Goal: Information Seeking & Learning: Learn about a topic

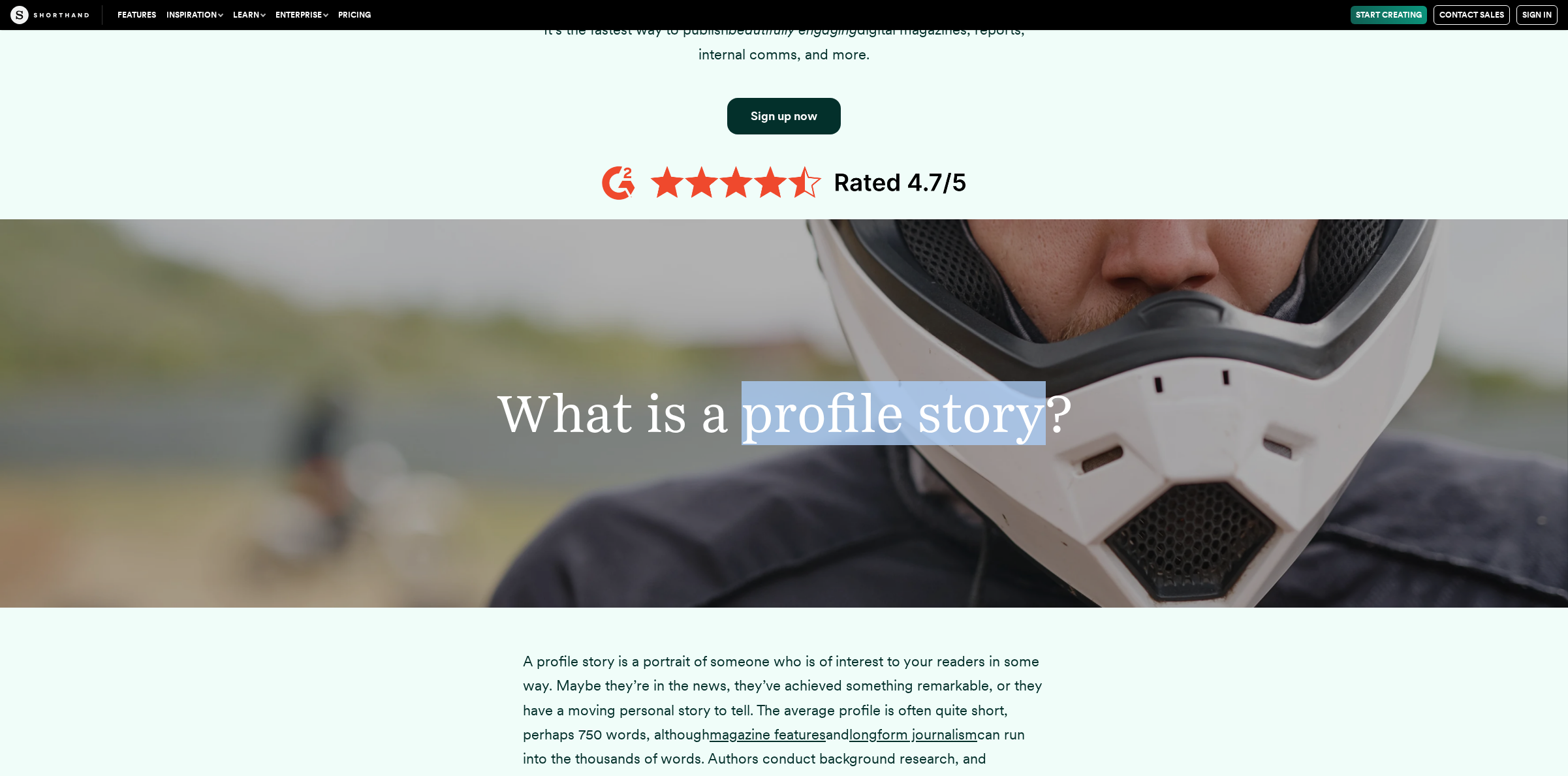
click at [1139, 385] on div "What is a profile story?" at bounding box center [784, 413] width 1568 height 388
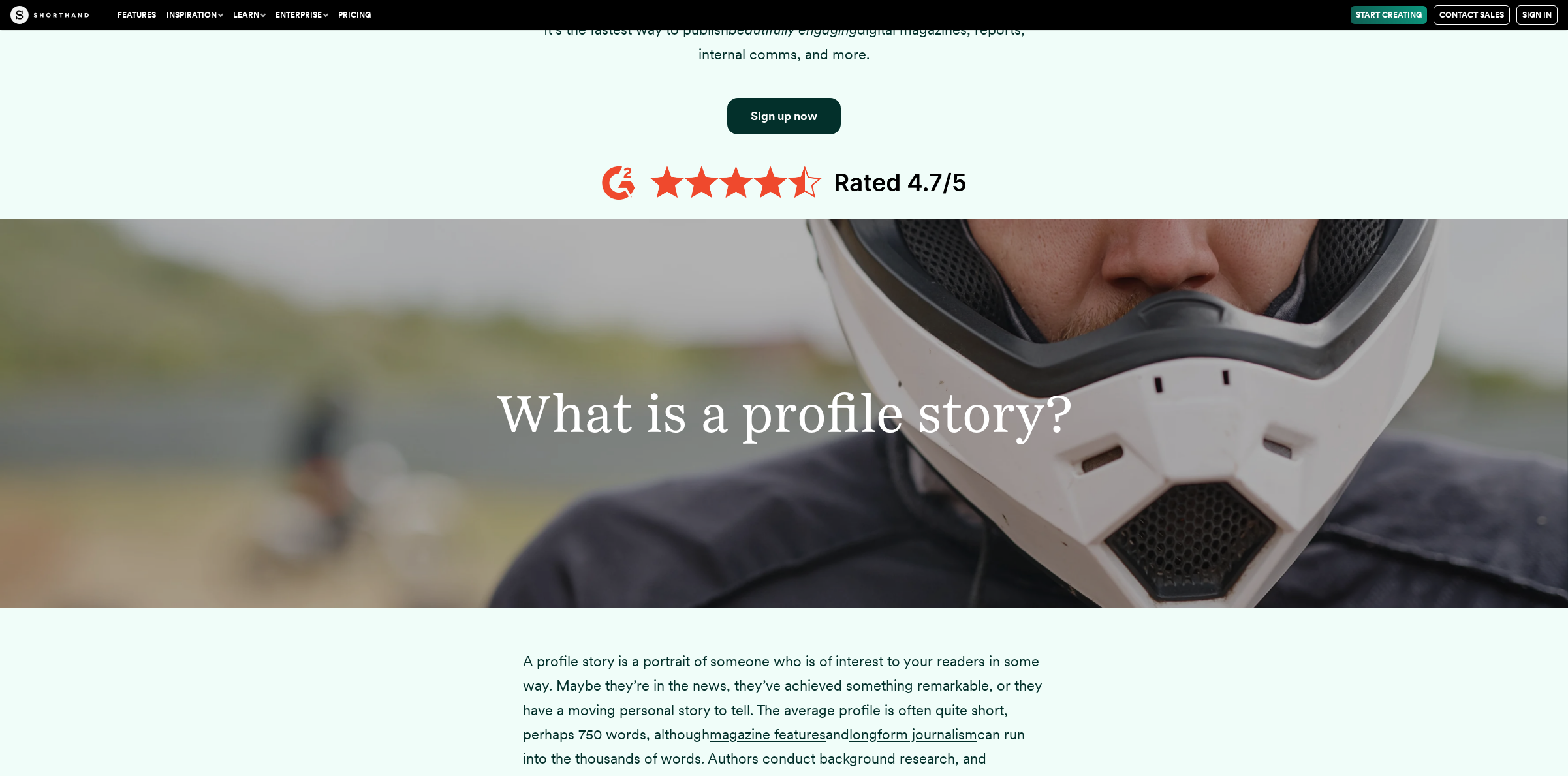
click at [1126, 415] on h2 "What is a profile story?" at bounding box center [784, 413] width 958 height 53
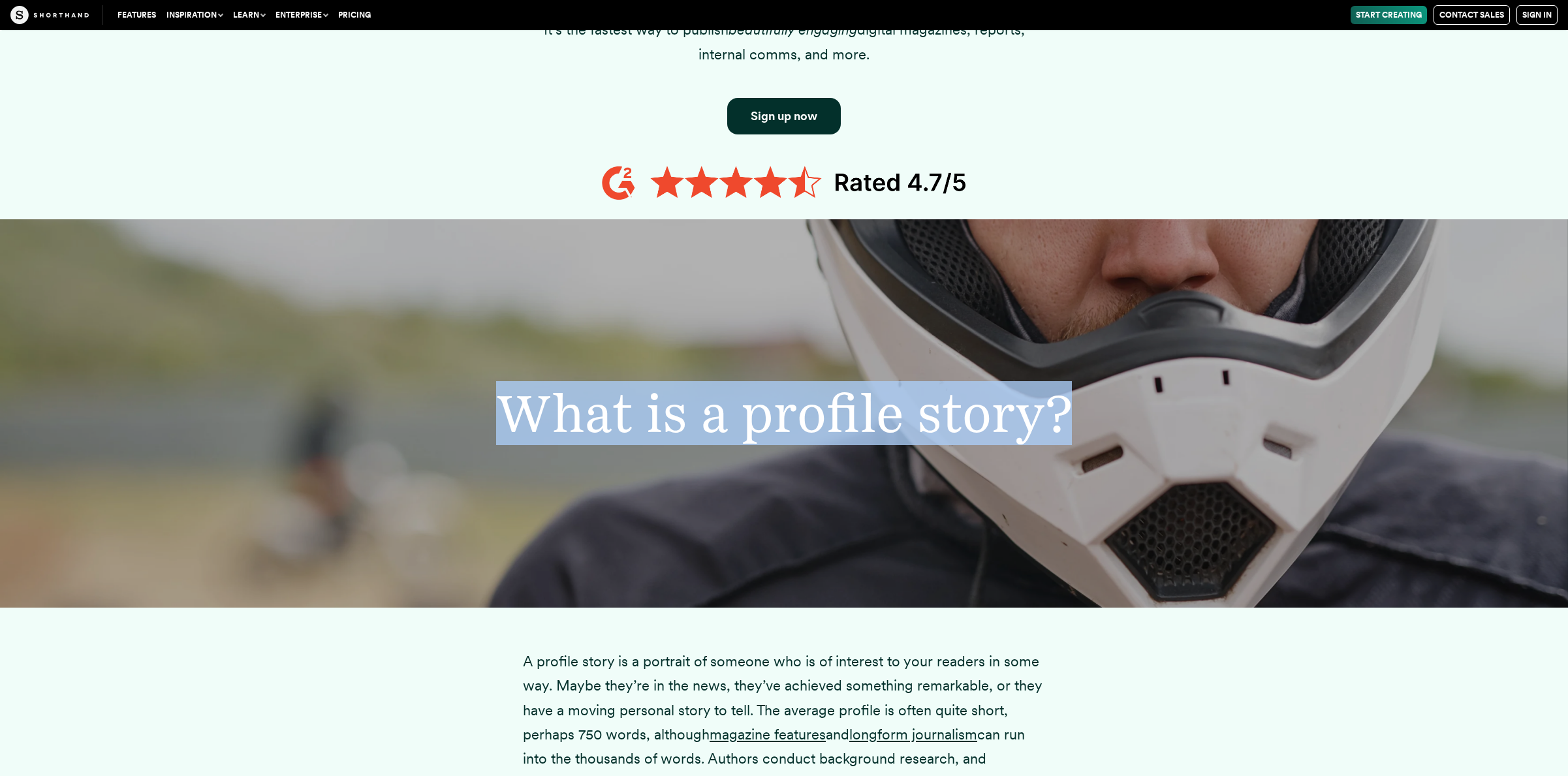
drag, startPoint x: 1117, startPoint y: 417, endPoint x: 487, endPoint y: 395, distance: 630.4
click at [487, 395] on h2 "What is a profile story?" at bounding box center [784, 413] width 958 height 53
click at [487, 395] on h2 "What is a profile story?" at bounding box center [784, 413] width 958 height 53
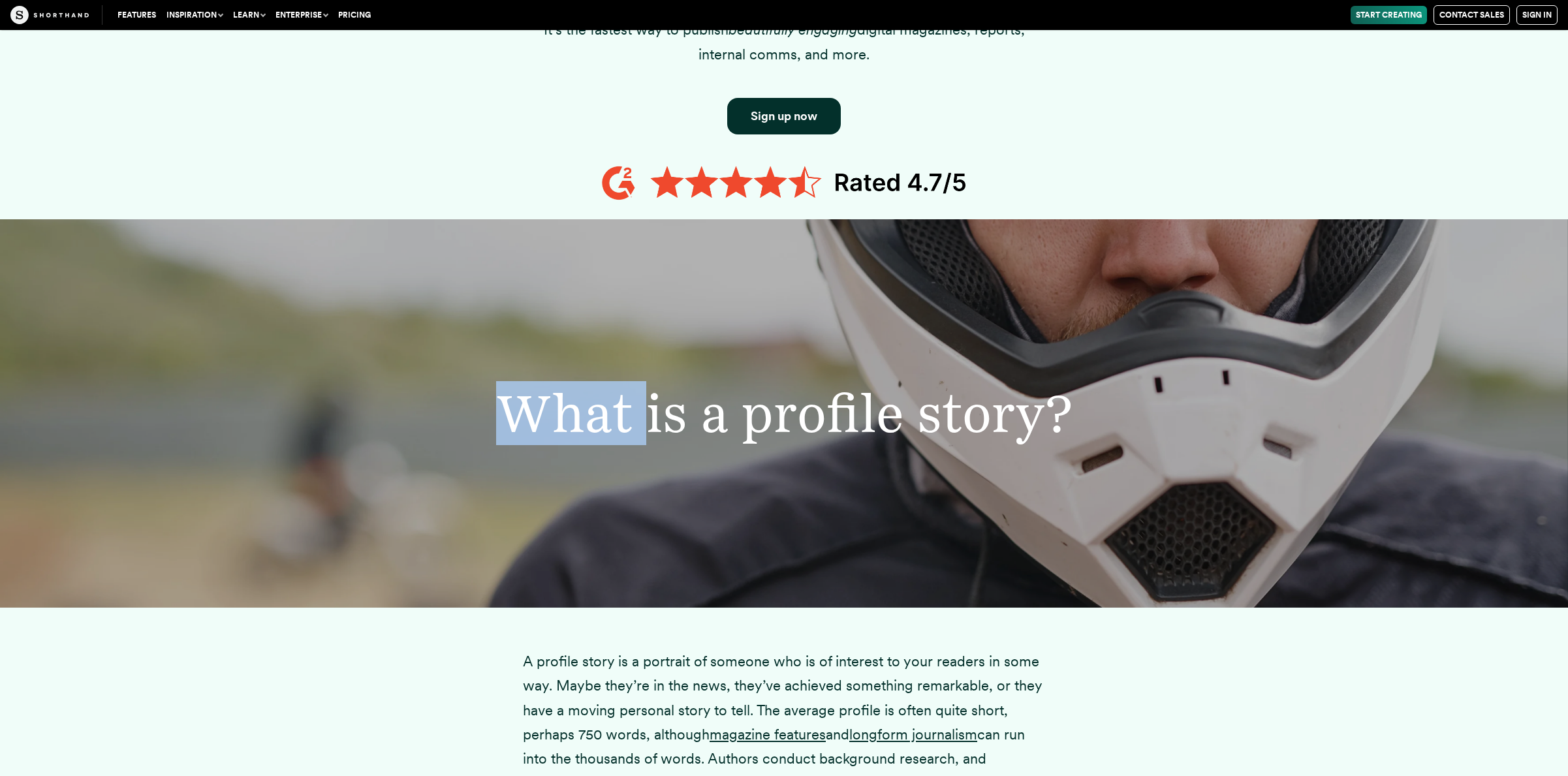
click at [463, 389] on h2 "What is a profile story?" at bounding box center [784, 413] width 958 height 53
click at [462, 389] on h2 "What is a profile story?" at bounding box center [784, 413] width 958 height 53
click at [463, 389] on h2 "What is a profile story?" at bounding box center [784, 413] width 958 height 53
click at [457, 388] on h2 "What is a profile story?" at bounding box center [784, 413] width 958 height 53
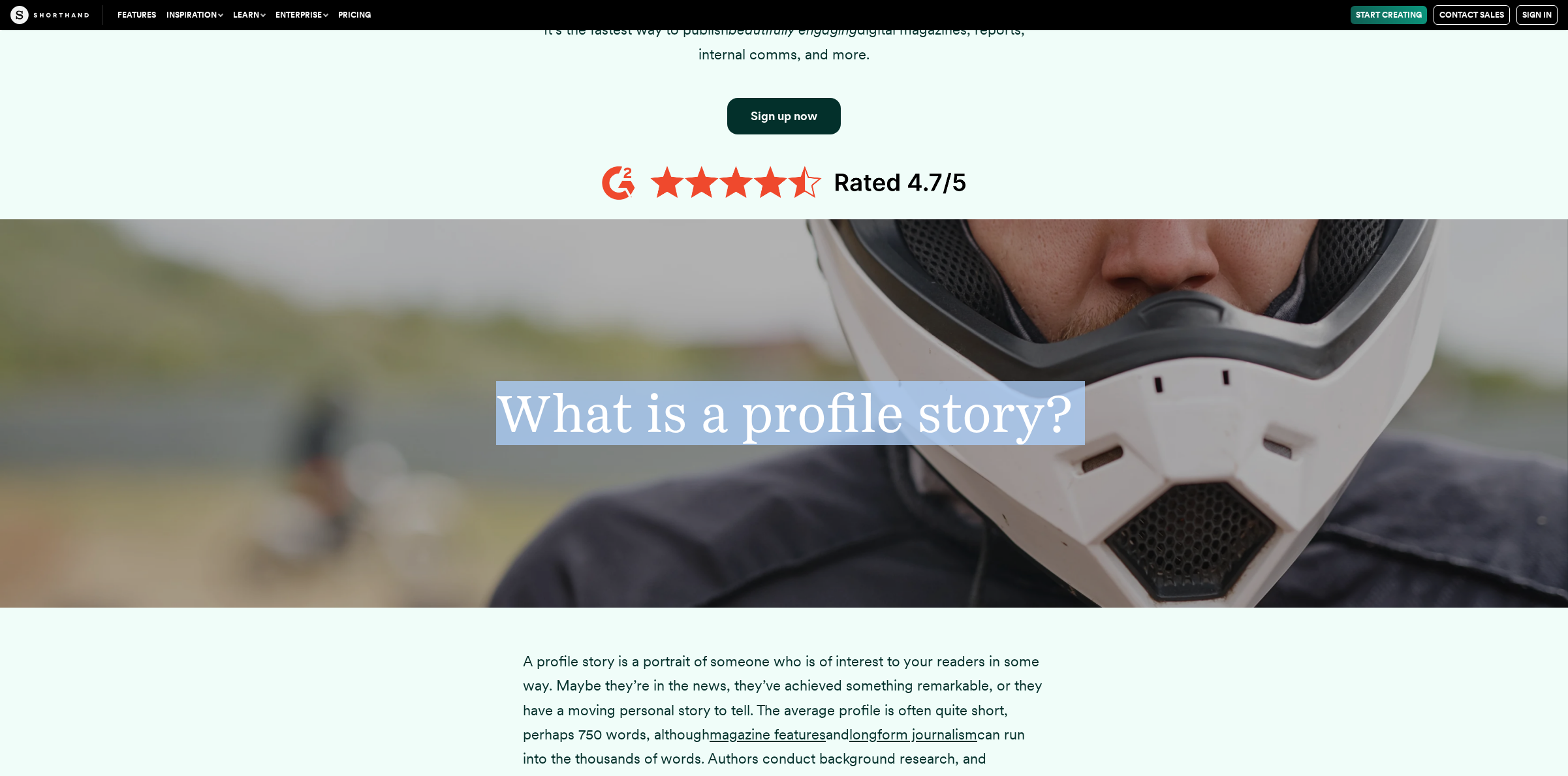
click at [481, 393] on h2 "What is a profile story?" at bounding box center [784, 413] width 958 height 53
